Goal: Task Accomplishment & Management: Manage account settings

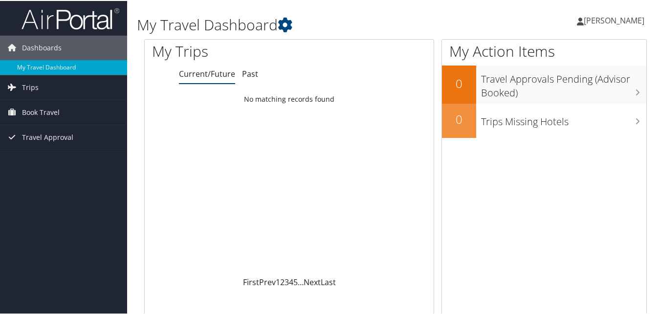
click at [605, 19] on span "[PERSON_NAME]" at bounding box center [614, 19] width 61 height 11
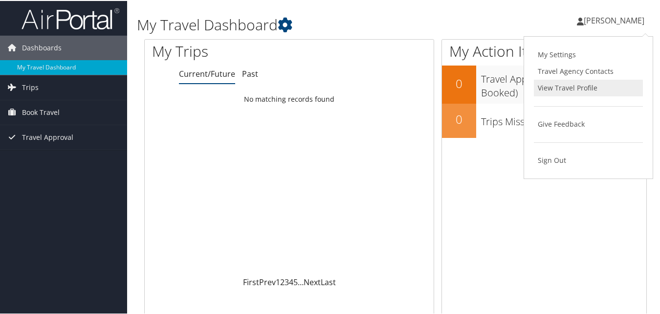
click at [603, 86] on link "View Travel Profile" at bounding box center [588, 87] width 109 height 17
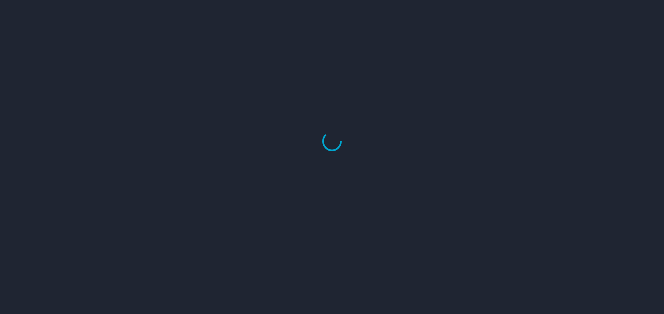
select select "US"
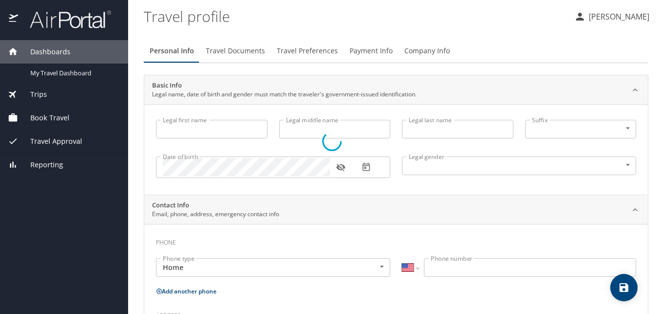
type input "PATRICIA"
type input "MANRIQUE"
type input "Female"
type input "Jorge Luis"
type input "Hernández"
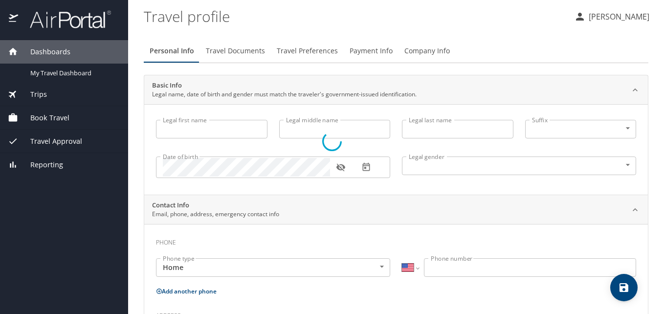
select select "MX"
type input "221 156 6275"
select select "MX"
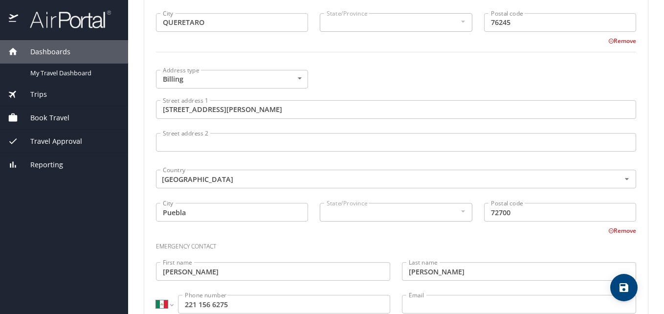
scroll to position [739, 0]
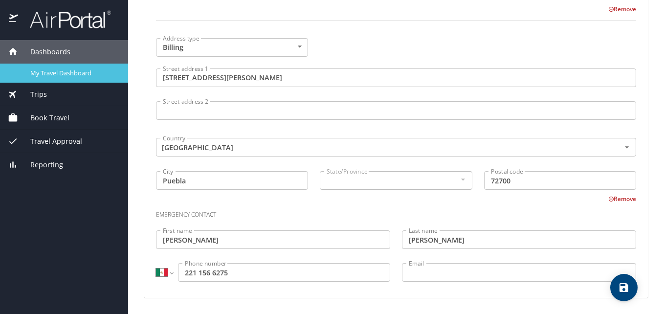
click at [91, 68] on div "My Travel Dashboard" at bounding box center [64, 73] width 113 height 11
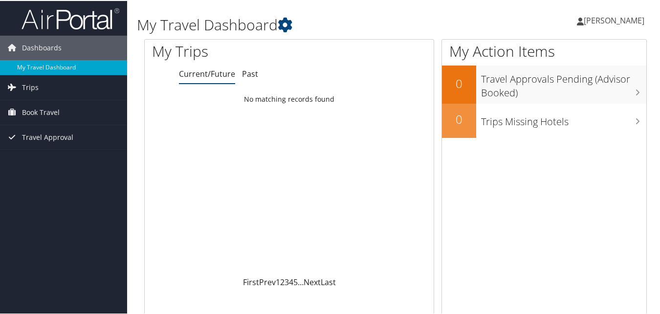
click at [584, 20] on span "[PERSON_NAME]" at bounding box center [614, 19] width 61 height 11
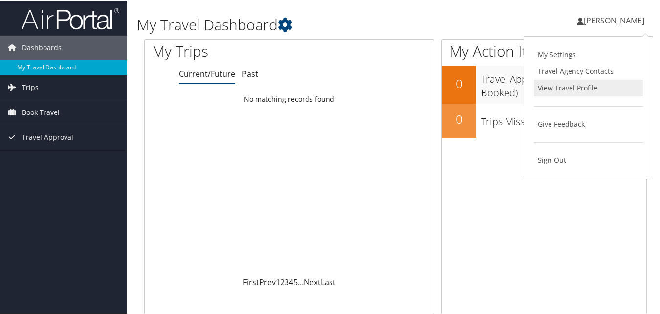
click at [570, 88] on link "View Travel Profile" at bounding box center [588, 87] width 109 height 17
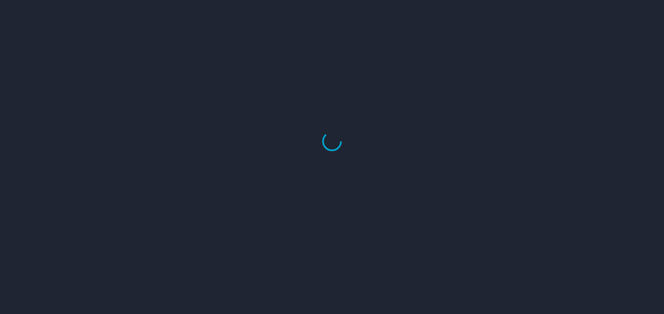
select select "US"
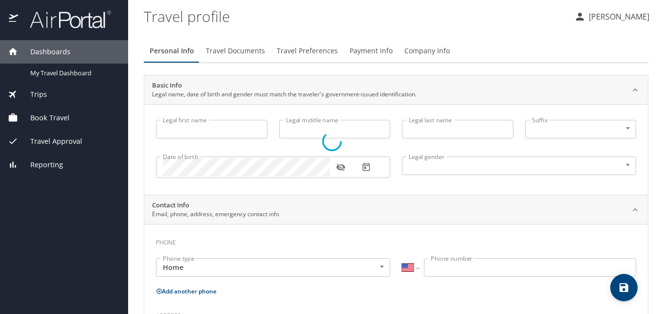
type input "[PERSON_NAME]"
type input "[DEMOGRAPHIC_DATA]"
type input "[PERSON_NAME]"
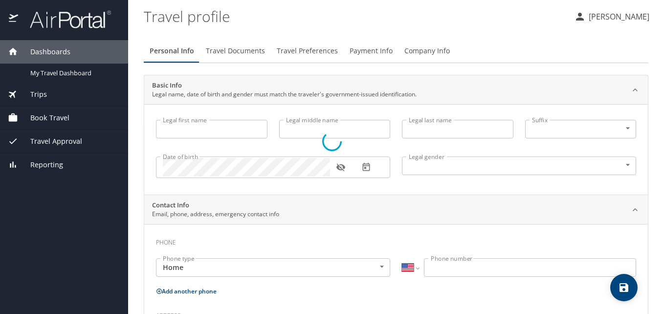
select select "MX"
type input "221 156 6275"
select select "MX"
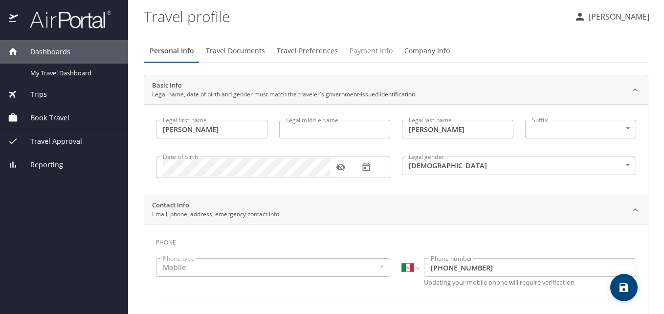
click at [354, 54] on span "Payment Info" at bounding box center [371, 51] width 43 height 12
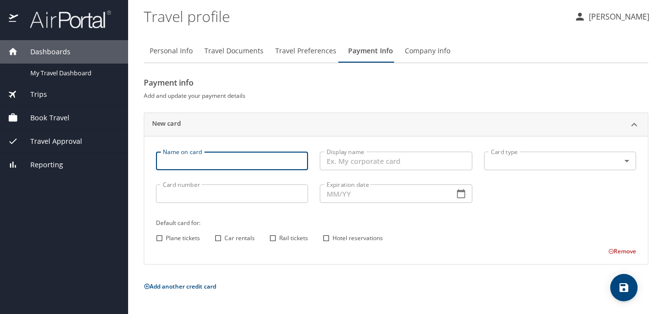
click at [258, 158] on input "Name on card" at bounding box center [232, 161] width 152 height 19
type input "PATRICIA MANRIQUE ROJAS"
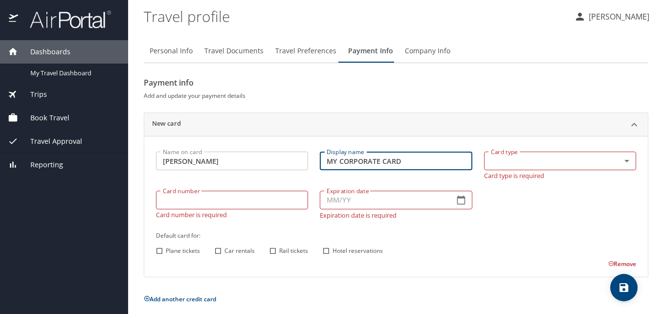
type input "MY CORPORATE CARD"
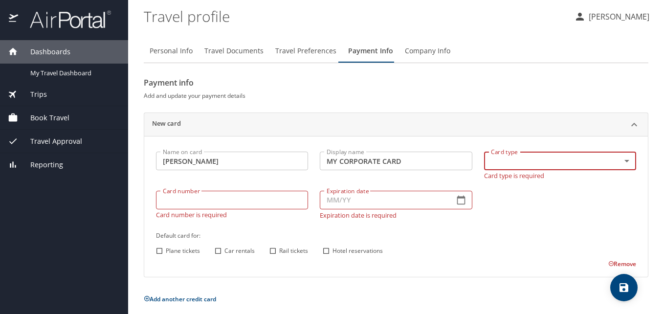
click at [612, 174] on p "Card type is required" at bounding box center [560, 174] width 152 height 9
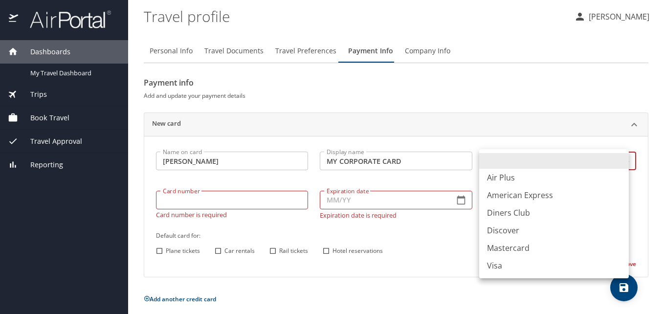
click at [608, 163] on body "Dashboards My Travel Dashboard Trips Current / Future Trips Past Trips Trips Mi…" at bounding box center [332, 157] width 664 height 314
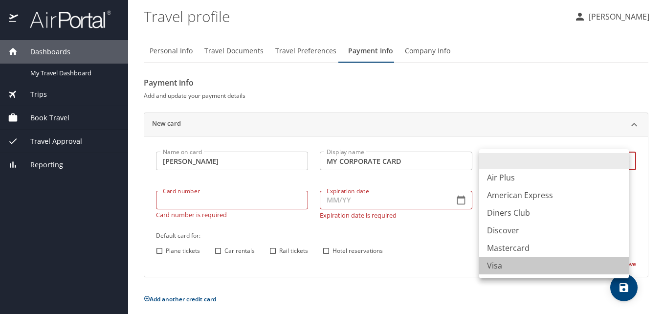
click at [549, 261] on li "Visa" at bounding box center [554, 266] width 150 height 18
type input "VI"
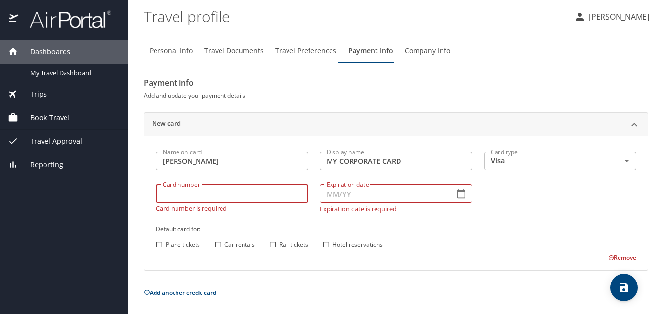
click at [270, 193] on input "Card number" at bounding box center [232, 193] width 152 height 19
type input "4808019007250919"
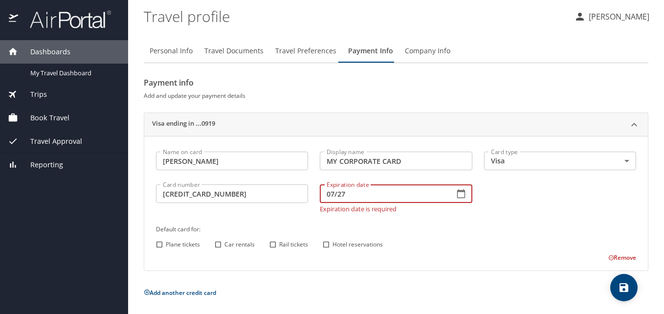
type input "07/27"
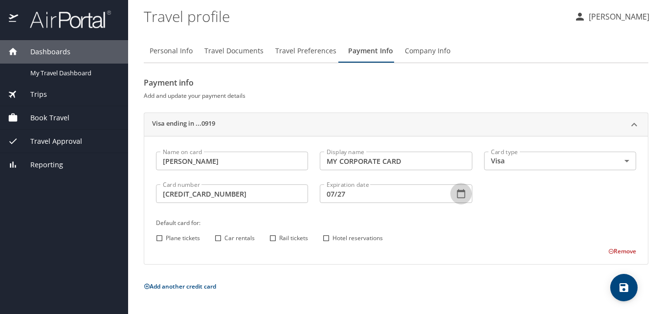
click at [270, 193] on input "4808019007250919" at bounding box center [232, 193] width 152 height 19
click at [218, 238] on input "Car rentals" at bounding box center [218, 238] width 13 height 13
checkbox input "true"
click at [326, 240] on input "Hotel reservations" at bounding box center [326, 238] width 13 height 13
checkbox input "true"
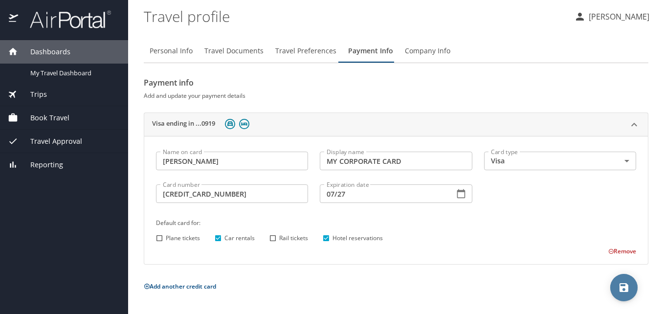
click at [624, 279] on button "save" at bounding box center [624, 287] width 27 height 27
